Goal: Entertainment & Leisure: Consume media (video, audio)

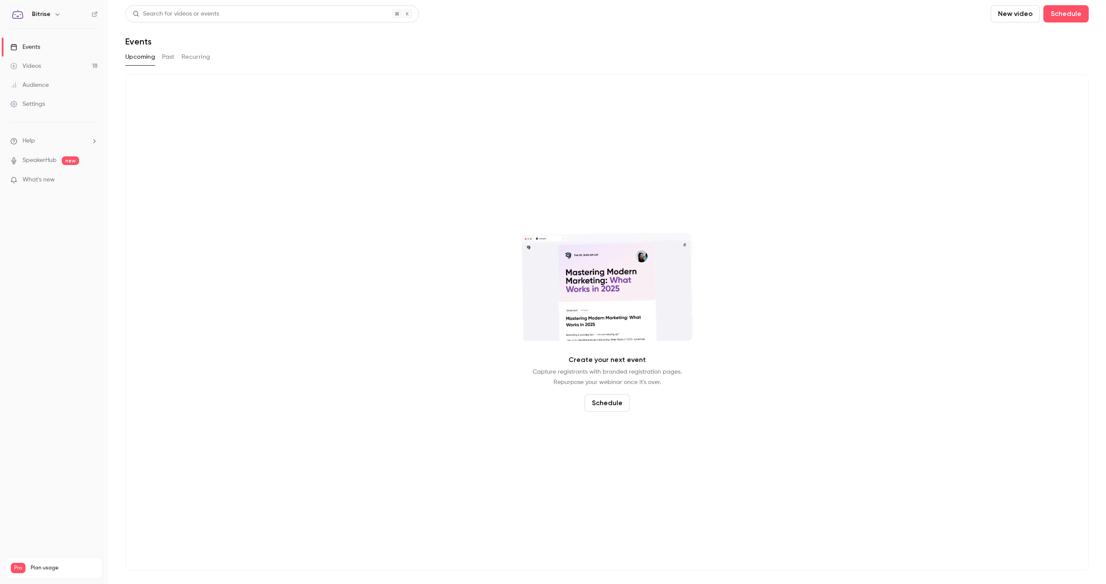
click at [161, 56] on div "Upcoming Past Recurring" at bounding box center [607, 57] width 964 height 14
click at [169, 56] on button "Past" at bounding box center [168, 57] width 13 height 14
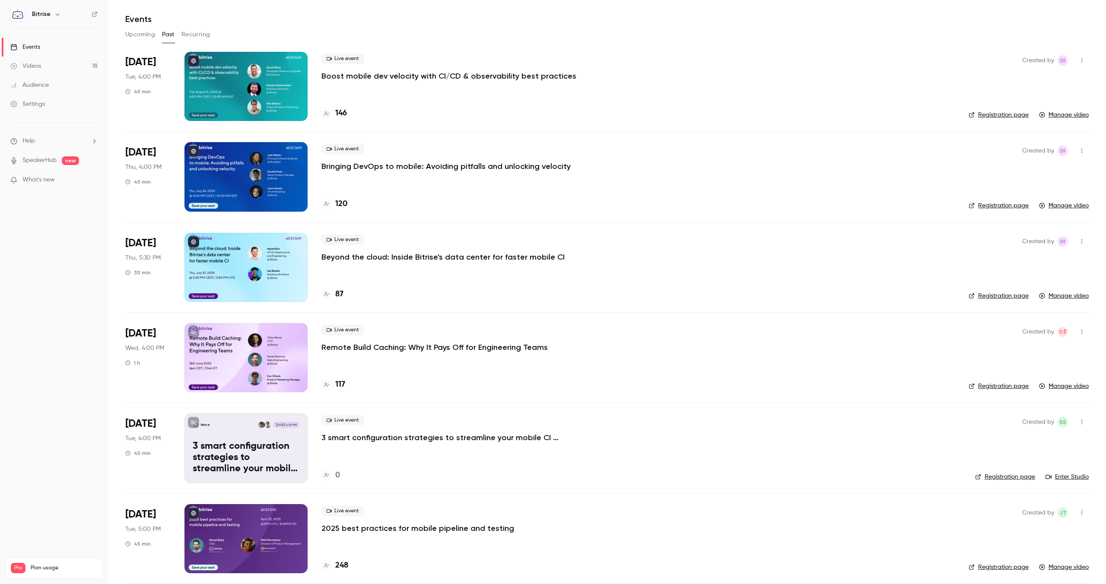
scroll to position [23, 0]
click at [359, 166] on p "Bringing DevOps to mobile: Avoiding pitfalls and unlocking velocity" at bounding box center [445, 165] width 249 height 10
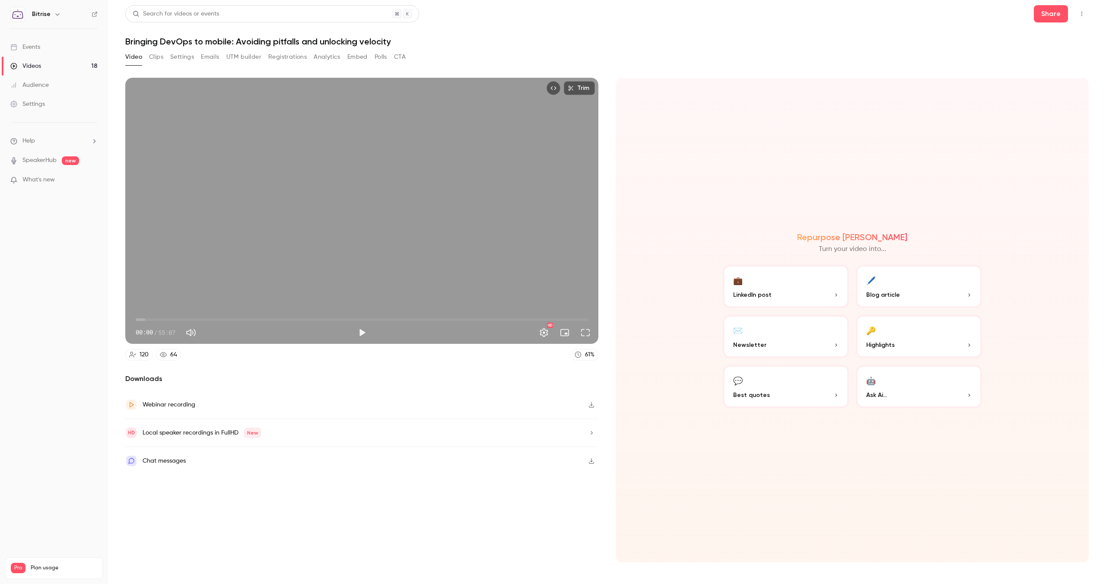
click at [592, 406] on icon "button" at bounding box center [591, 405] width 5 height 6
click at [43, 70] on link "Videos 18" at bounding box center [54, 66] width 108 height 19
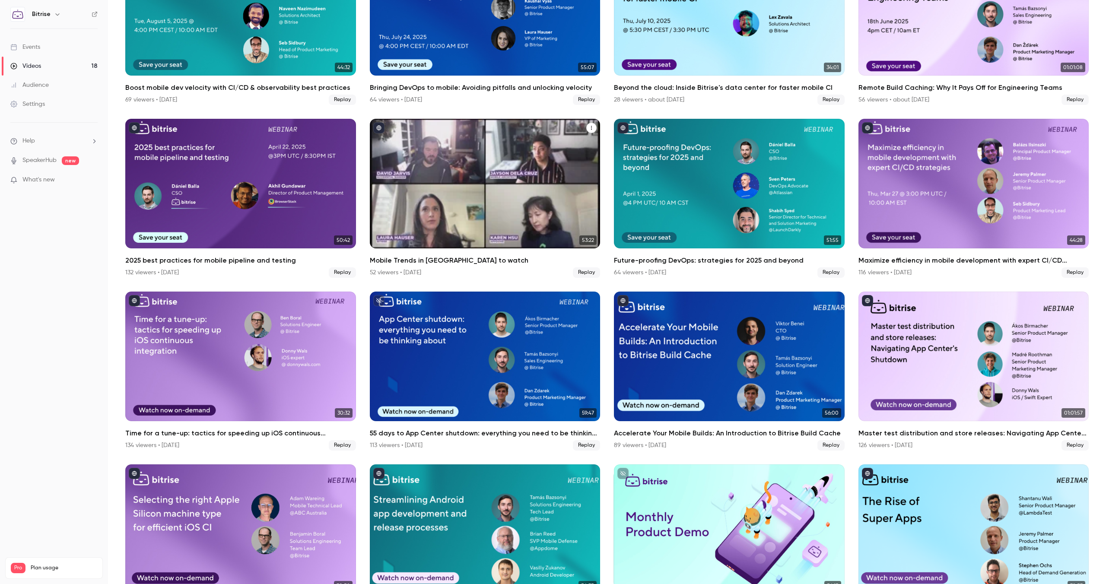
scroll to position [129, 0]
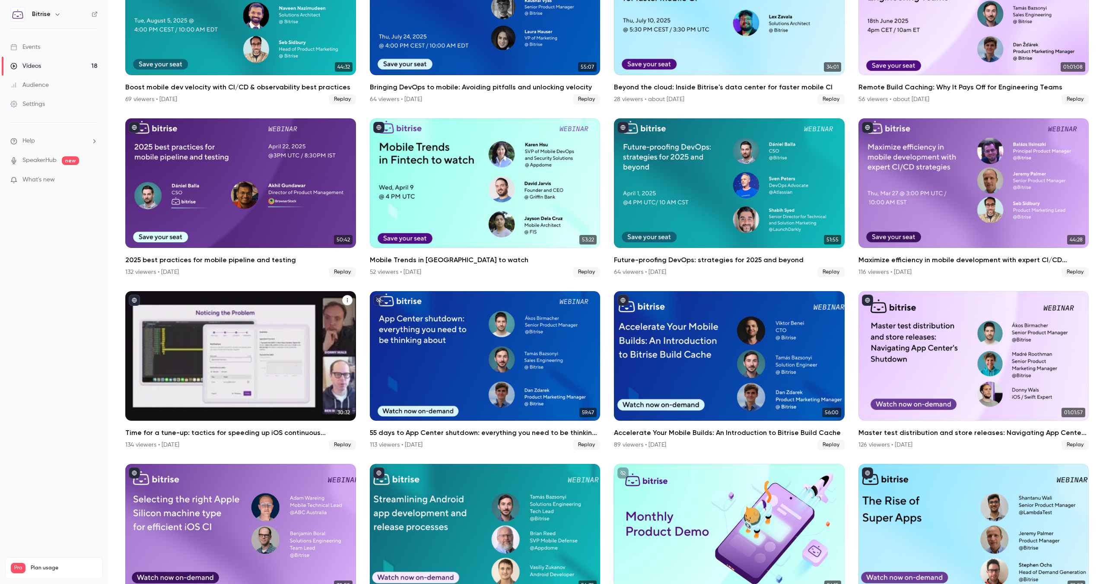
click at [284, 364] on div "Time for a tune-up: tactics for speeding up iOS continuous integration" at bounding box center [240, 356] width 231 height 130
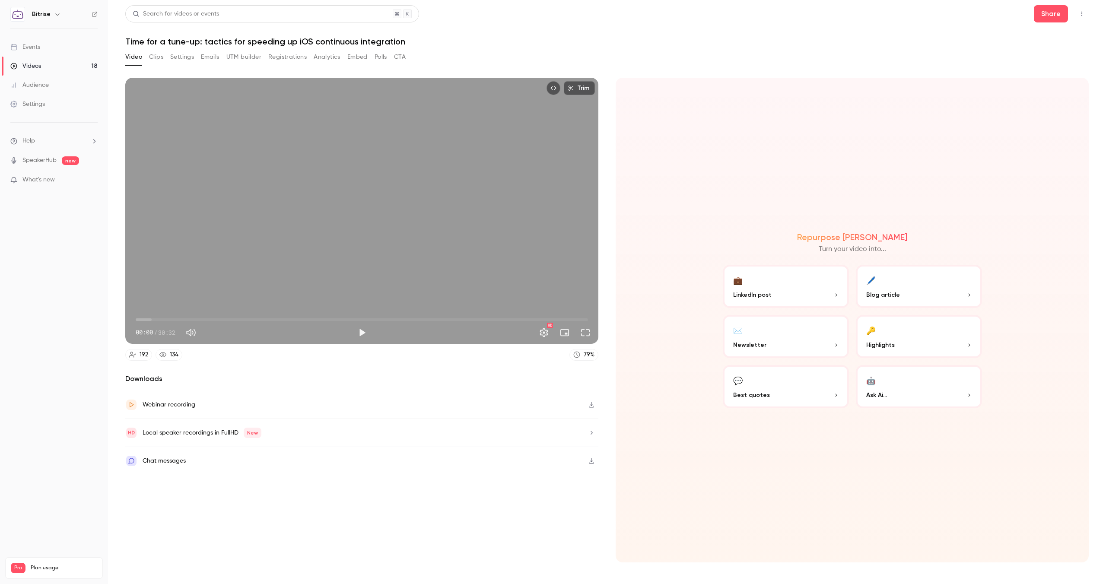
click at [590, 405] on icon "button" at bounding box center [591, 405] width 7 height 6
